Goal: Check status

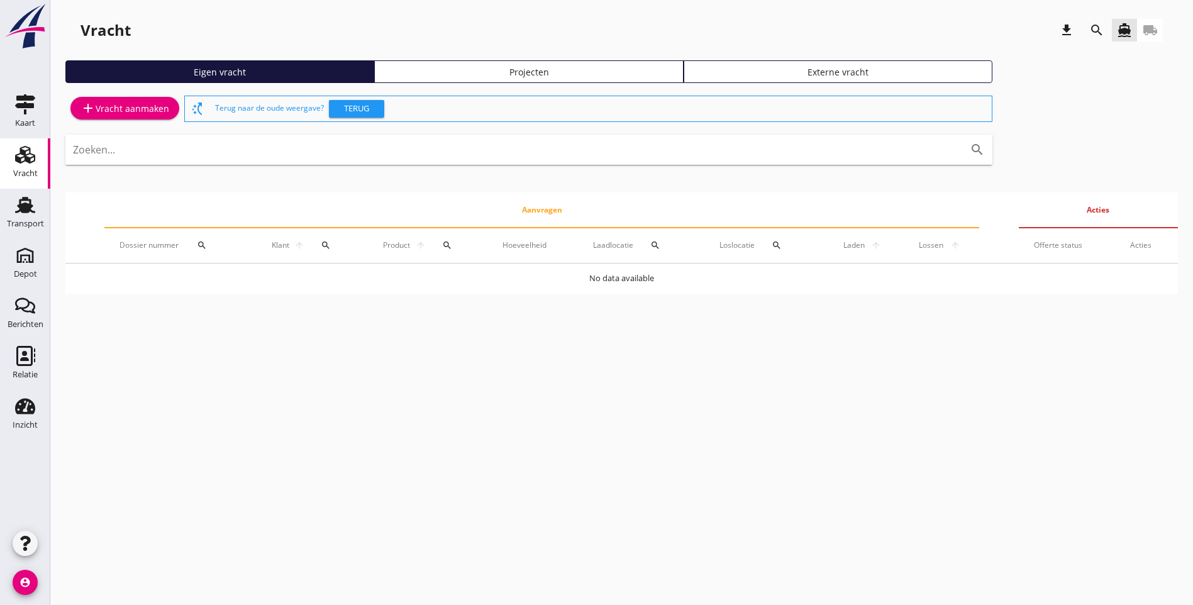
click at [0, 202] on html "Allemaal [PERSON_NAME] [PERSON_NAME] [PERSON_NAME] THSD SCHENGE [PERSON_NAME] […" at bounding box center [596, 302] width 1193 height 605
click at [16, 213] on use at bounding box center [25, 205] width 20 height 16
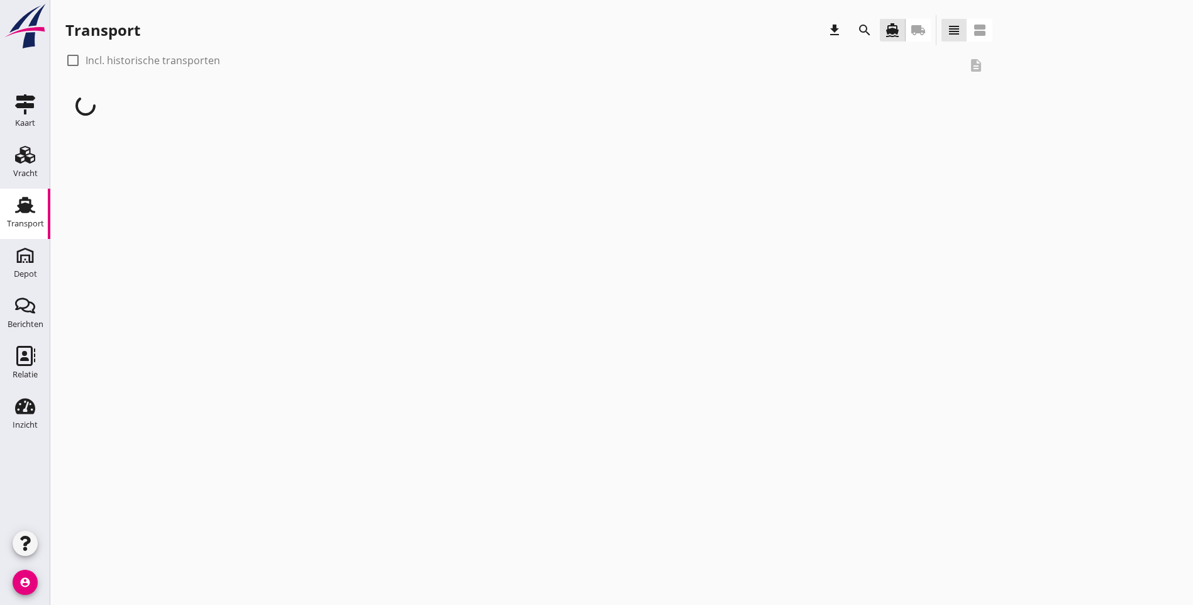
click at [70, 63] on div at bounding box center [72, 60] width 21 height 21
checkbox input "true"
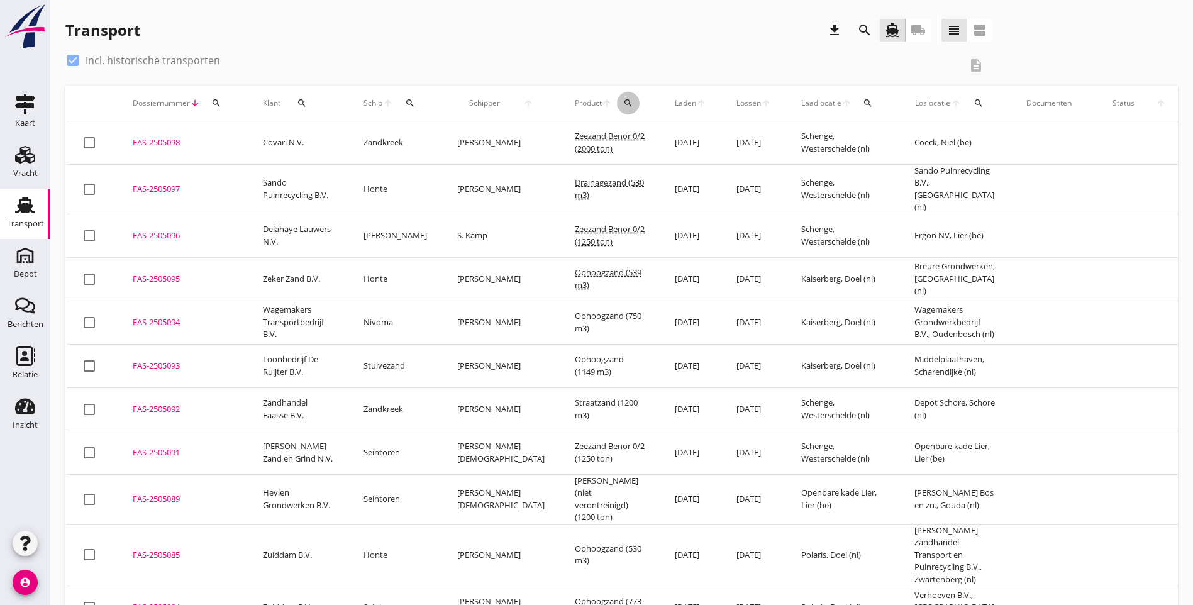
click at [617, 105] on div "search" at bounding box center [628, 103] width 23 height 10
click at [601, 147] on input "Zoeken op product..." at bounding box center [641, 140] width 131 height 20
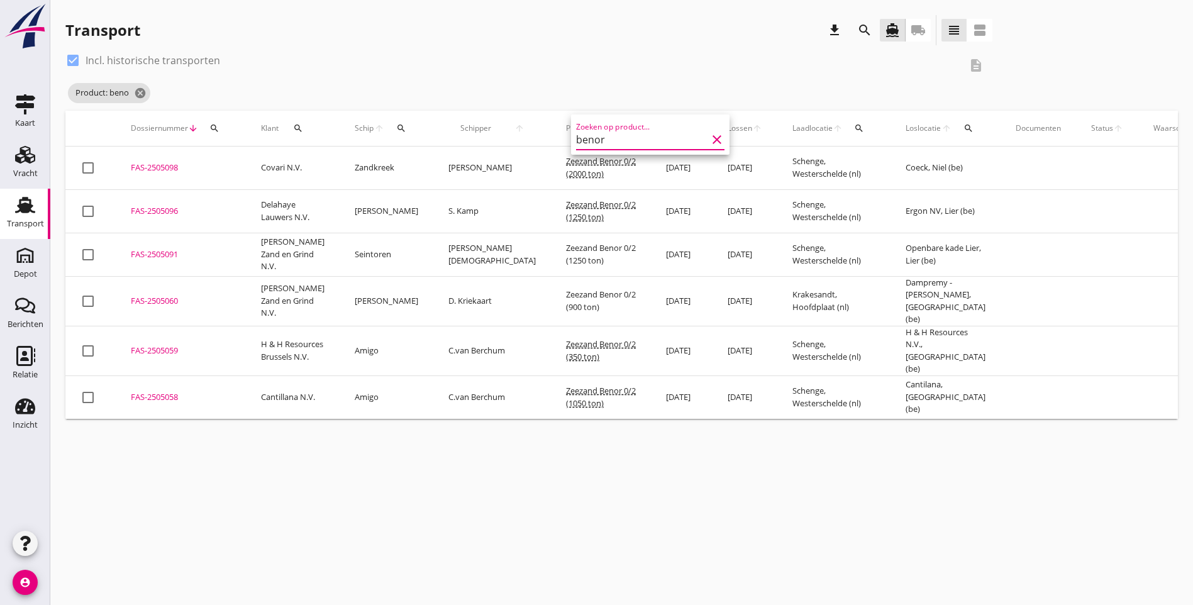
type input "benor"
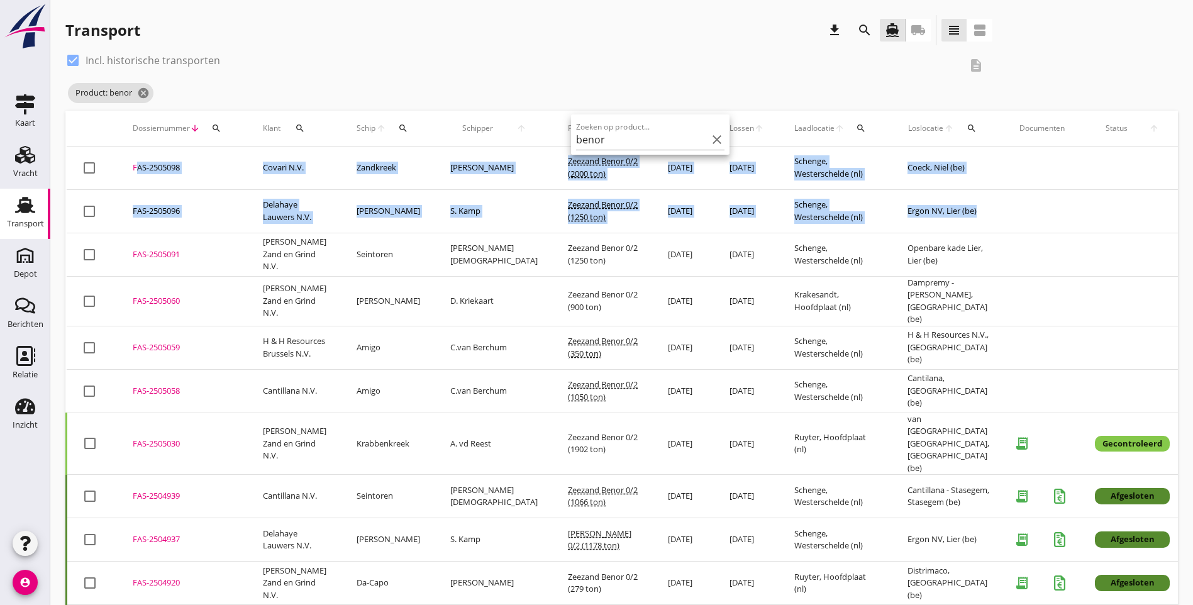
drag, startPoint x: 949, startPoint y: 218, endPoint x: 128, endPoint y: 163, distance: 822.5
click at [128, 163] on tbody "check_box_outline_blank FAS-2505098 upload_file Drop hier uw bestand om het aan…" at bounding box center [705, 605] width 1276 height 917
copy tbody "FAS-2505098 upload_file Drop hier uw bestand om het aan het dossier toe te voeg…"
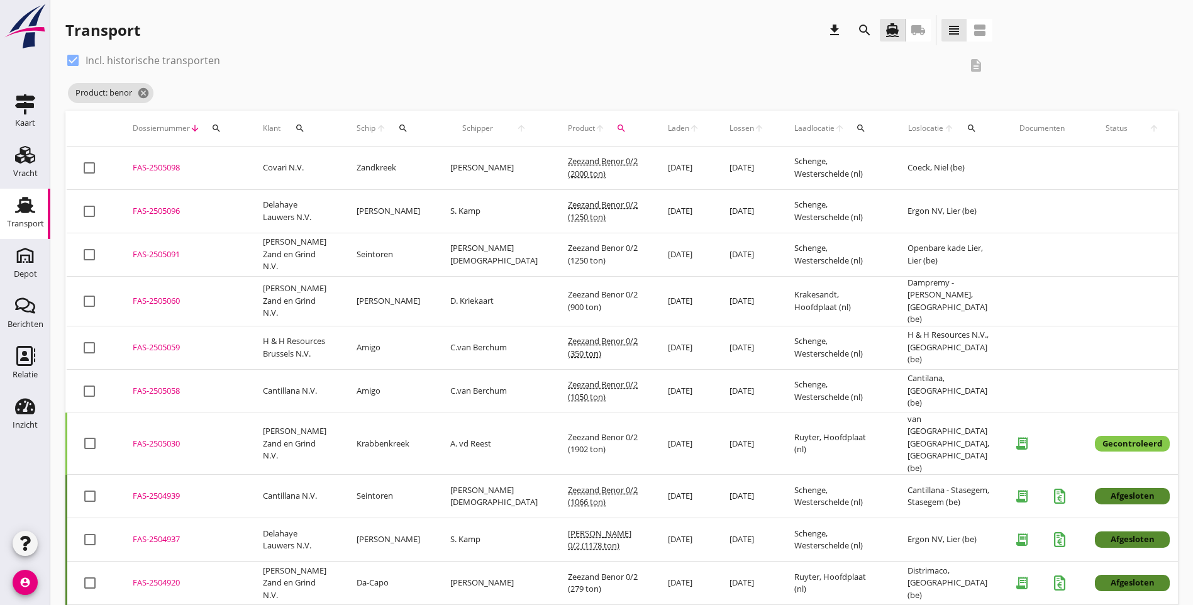
click at [937, 69] on div "check_box Incl. historische transporten description Product: benor cancel" at bounding box center [621, 80] width 1112 height 60
click at [149, 93] on icon "cancel" at bounding box center [143, 93] width 13 height 13
